Goal: Transaction & Acquisition: Purchase product/service

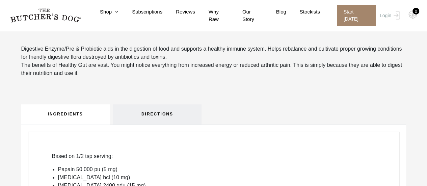
scroll to position [67, 0]
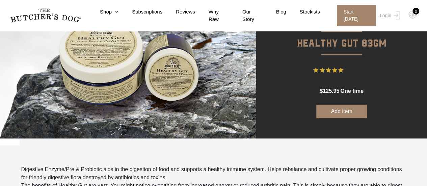
click at [337, 116] on button "Add item" at bounding box center [341, 111] width 51 height 13
click at [387, 14] on link "Login" at bounding box center [389, 15] width 22 height 21
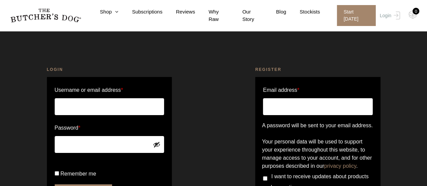
scroll to position [67, 0]
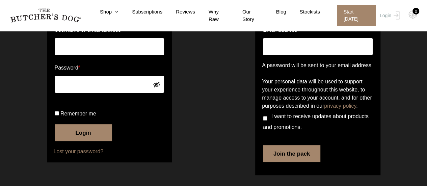
type input "mel@oaktreeed.com.au"
click at [56, 115] on input "Remember me" at bounding box center [57, 113] width 4 height 4
checkbox input "true"
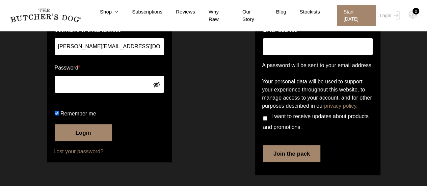
click at [86, 141] on button "Login" at bounding box center [83, 132] width 57 height 17
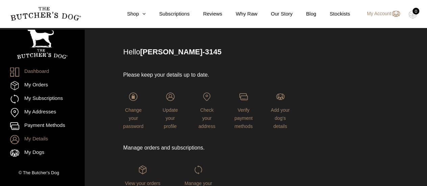
scroll to position [15, 0]
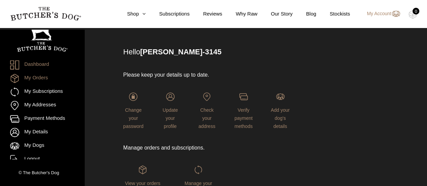
click at [40, 78] on link "My Orders" at bounding box center [42, 78] width 64 height 9
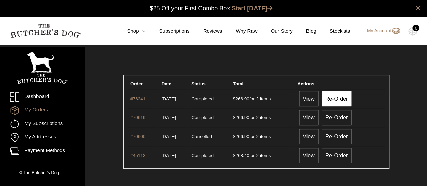
click at [339, 97] on link "Re-Order" at bounding box center [336, 98] width 30 height 15
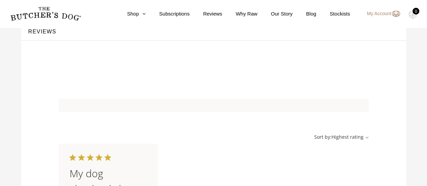
scroll to position [506, 0]
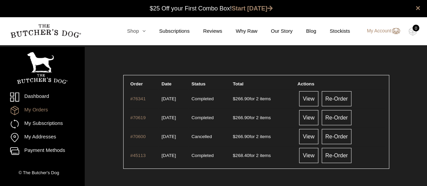
click at [145, 31] on icon at bounding box center [142, 30] width 7 height 5
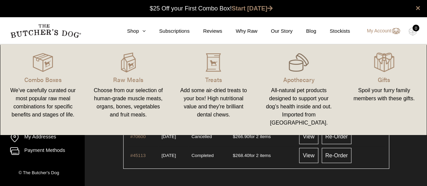
click at [290, 68] on img at bounding box center [298, 62] width 20 height 20
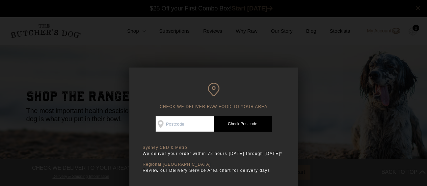
click at [200, 124] on input "Check Availability At" at bounding box center [185, 124] width 58 height 16
type input "2000"
drag, startPoint x: 237, startPoint y: 126, endPoint x: 197, endPoint y: 119, distance: 40.4
click at [235, 125] on link "Check Postcode" at bounding box center [243, 124] width 58 height 16
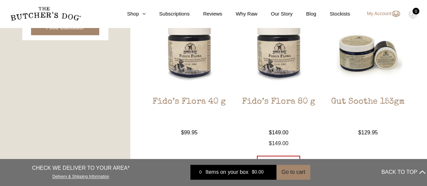
scroll to position [506, 0]
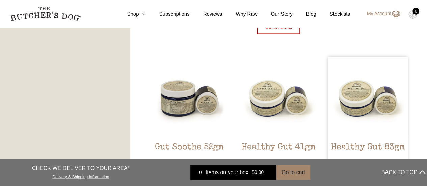
click at [376, 95] on img at bounding box center [368, 97] width 80 height 80
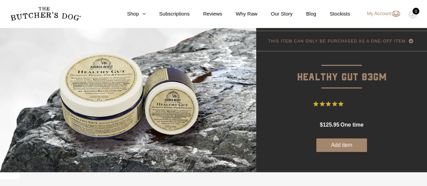
click at [340, 144] on button "Add item" at bounding box center [341, 144] width 51 height 13
click at [414, 15] on img at bounding box center [412, 14] width 8 height 9
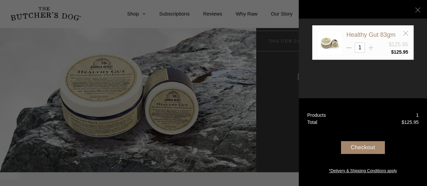
click at [370, 47] on icon at bounding box center [370, 47] width 5 height 5
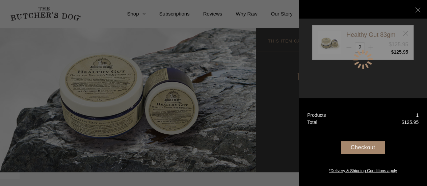
click at [370, 47] on div at bounding box center [362, 59] width 101 height 68
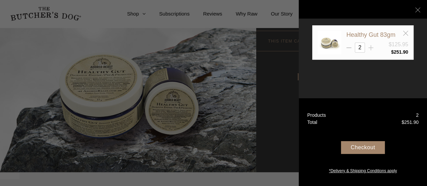
click at [369, 46] on icon at bounding box center [370, 47] width 5 height 5
type input "3"
click at [361, 149] on div "Checkout" at bounding box center [363, 147] width 44 height 13
